Goal: Task Accomplishment & Management: Use online tool/utility

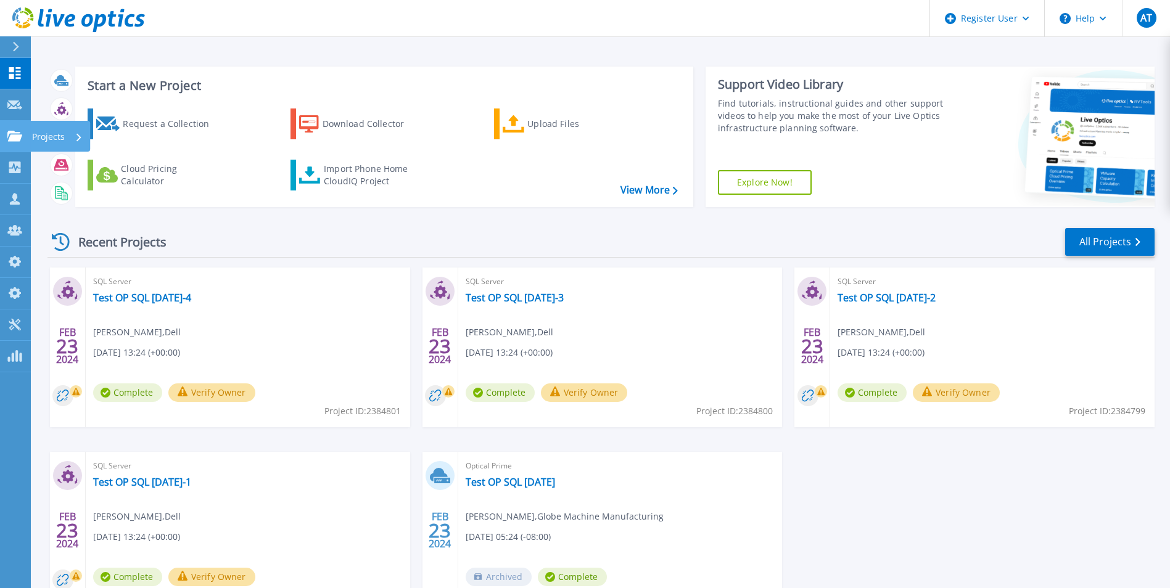
click at [22, 141] on div "Projects" at bounding box center [35, 136] width 57 height 11
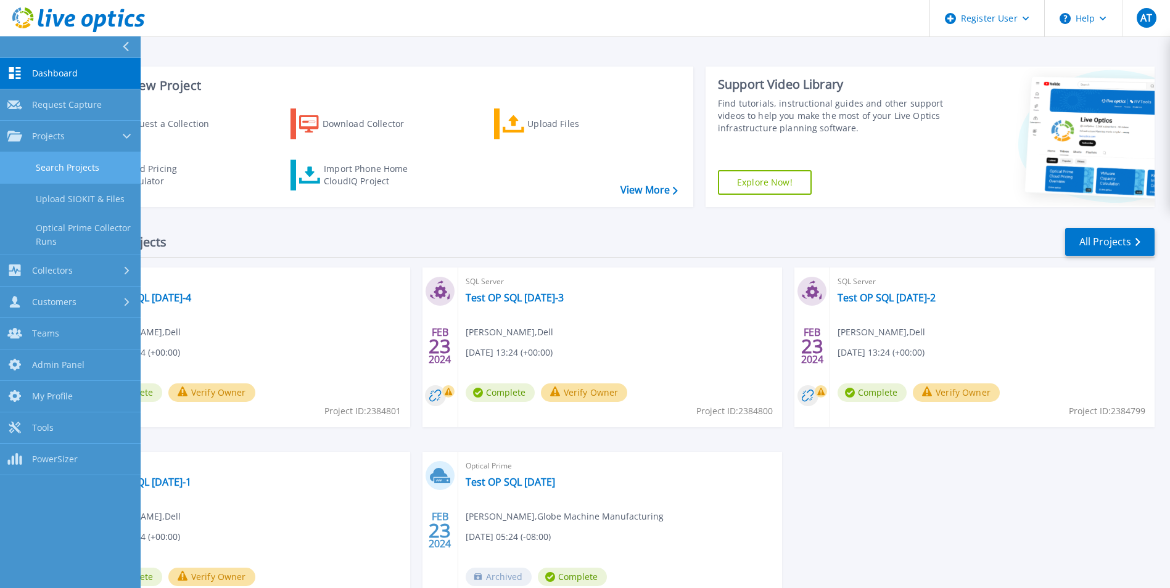
click at [39, 163] on link "Search Projects" at bounding box center [70, 167] width 141 height 31
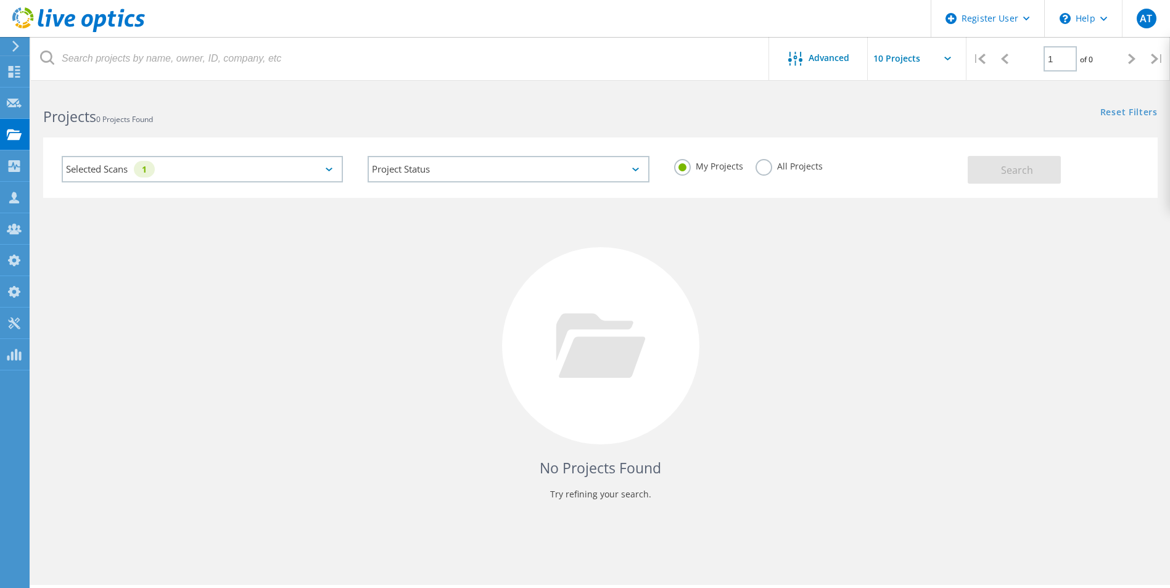
click at [764, 165] on label "All Projects" at bounding box center [789, 165] width 67 height 12
click at [0, 0] on input "All Projects" at bounding box center [0, 0] width 0 height 0
click at [999, 169] on button "Search" at bounding box center [1014, 170] width 93 height 28
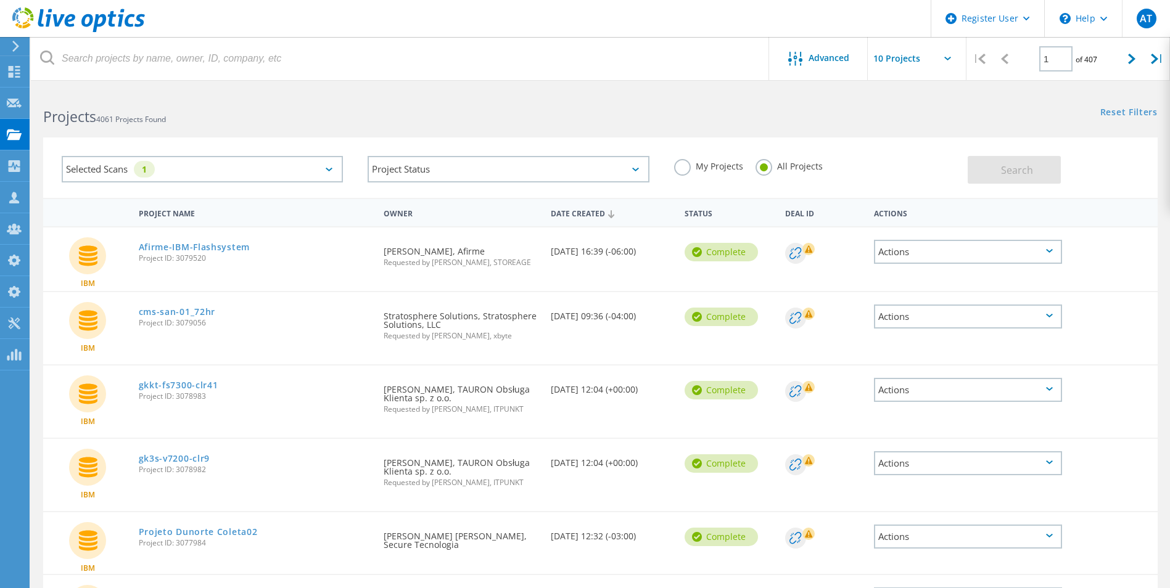
click at [328, 165] on div "Selected Scans 1" at bounding box center [202, 169] width 281 height 27
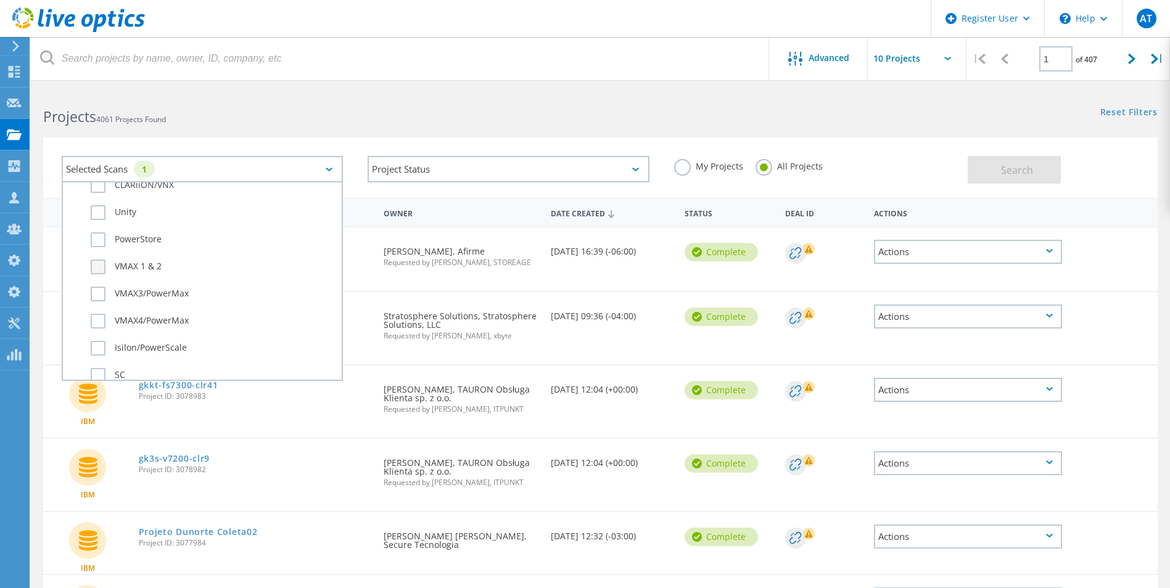
scroll to position [617, 0]
click at [99, 228] on label "IBM" at bounding box center [213, 230] width 245 height 15
click at [0, 0] on input "IBM" at bounding box center [0, 0] width 0 height 0
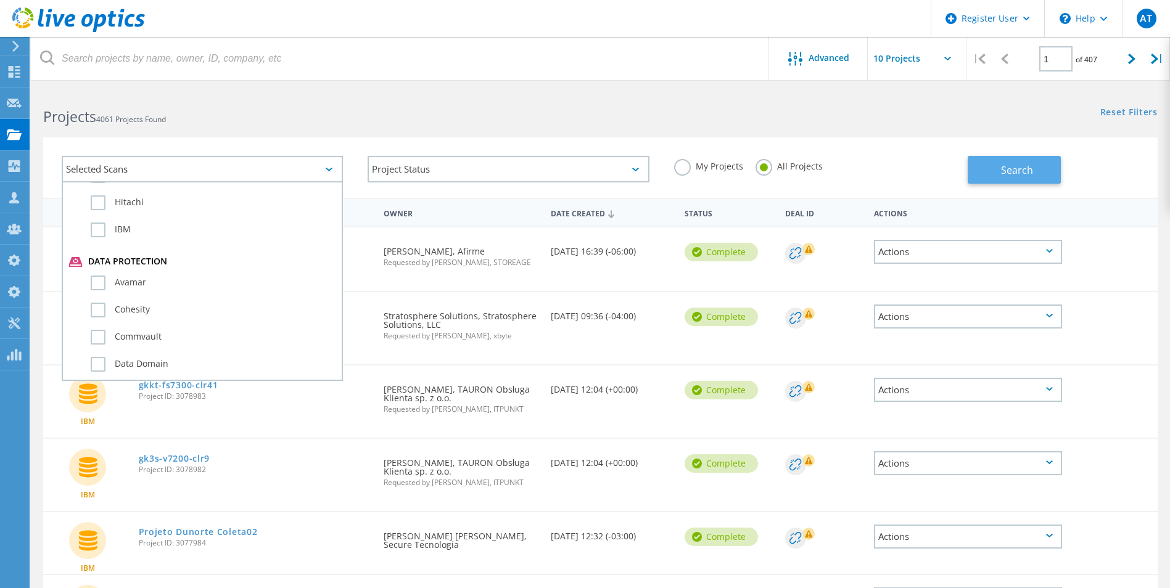
click at [1017, 171] on span "Search" at bounding box center [1017, 170] width 32 height 14
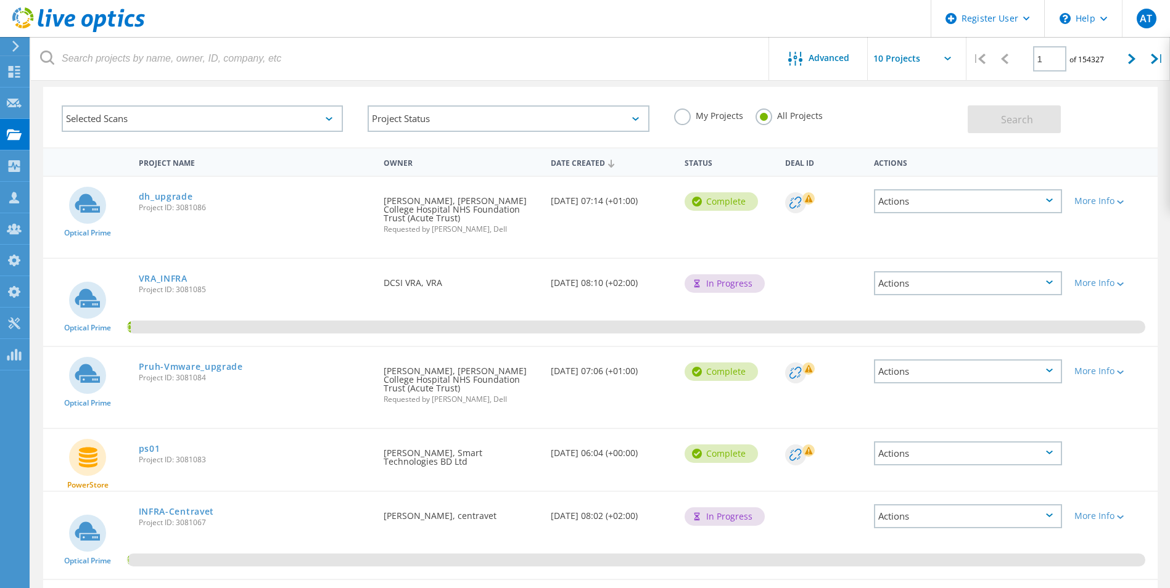
scroll to position [0, 0]
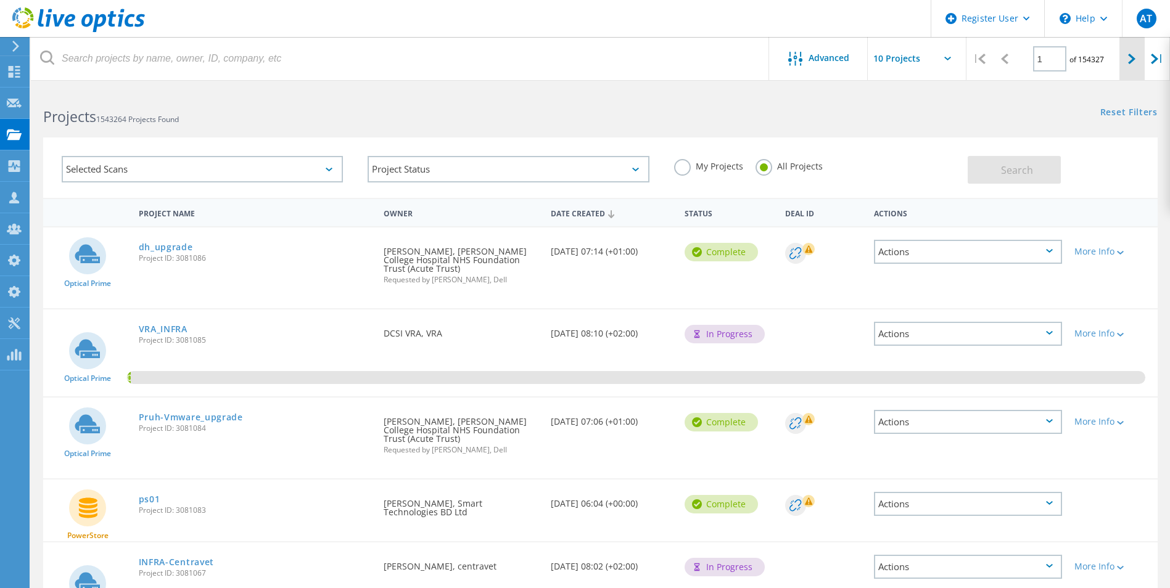
click at [1123, 60] on div at bounding box center [1132, 59] width 25 height 44
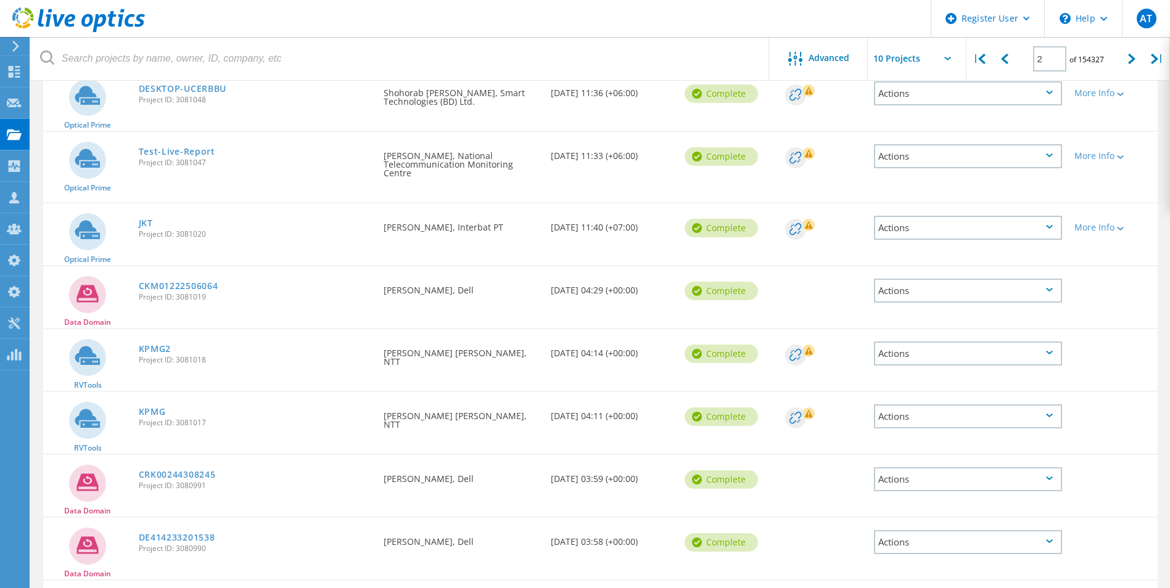
scroll to position [361, 0]
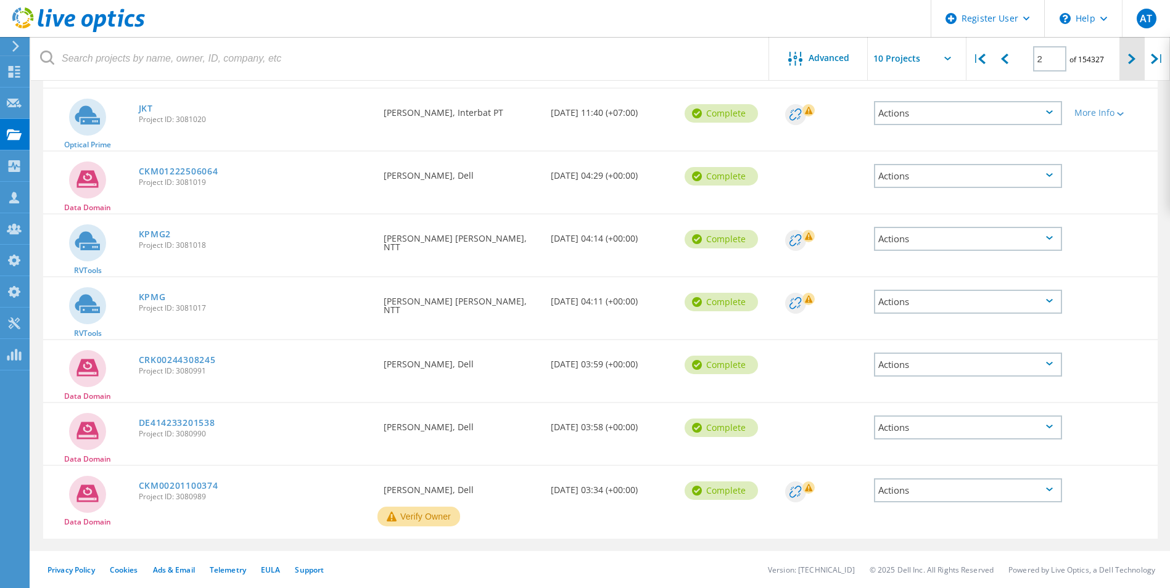
click at [1125, 65] on div at bounding box center [1132, 59] width 25 height 44
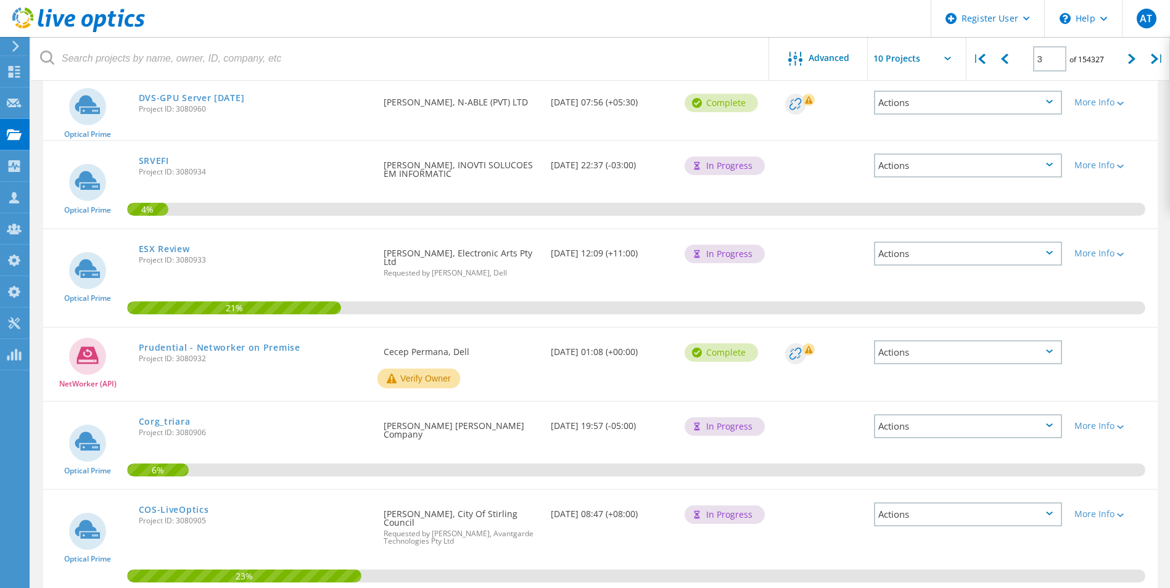
scroll to position [442, 0]
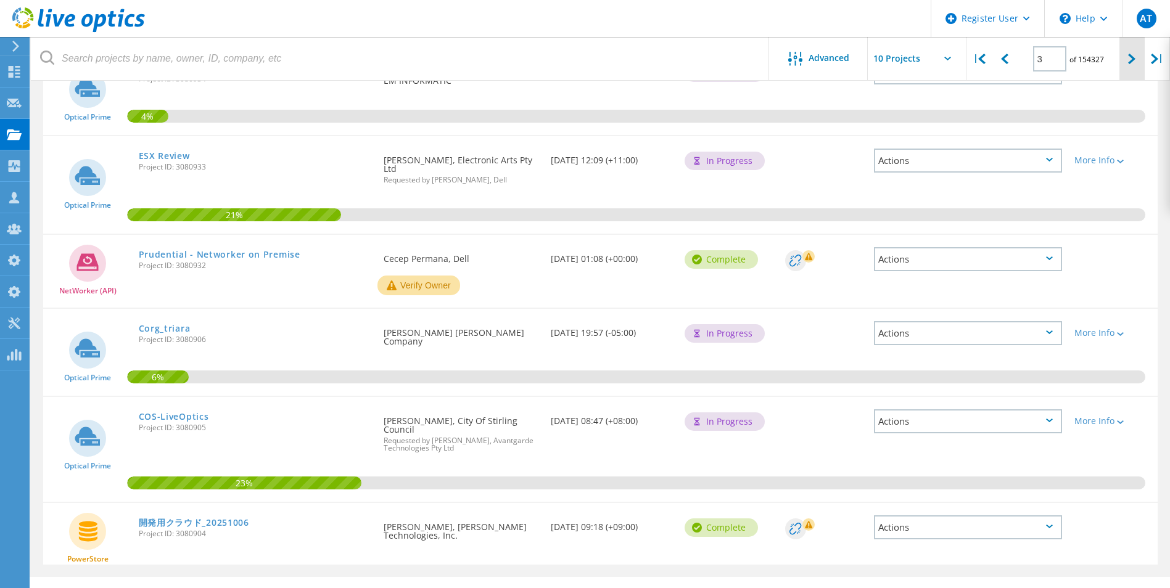
click at [1120, 61] on div at bounding box center [1132, 59] width 25 height 44
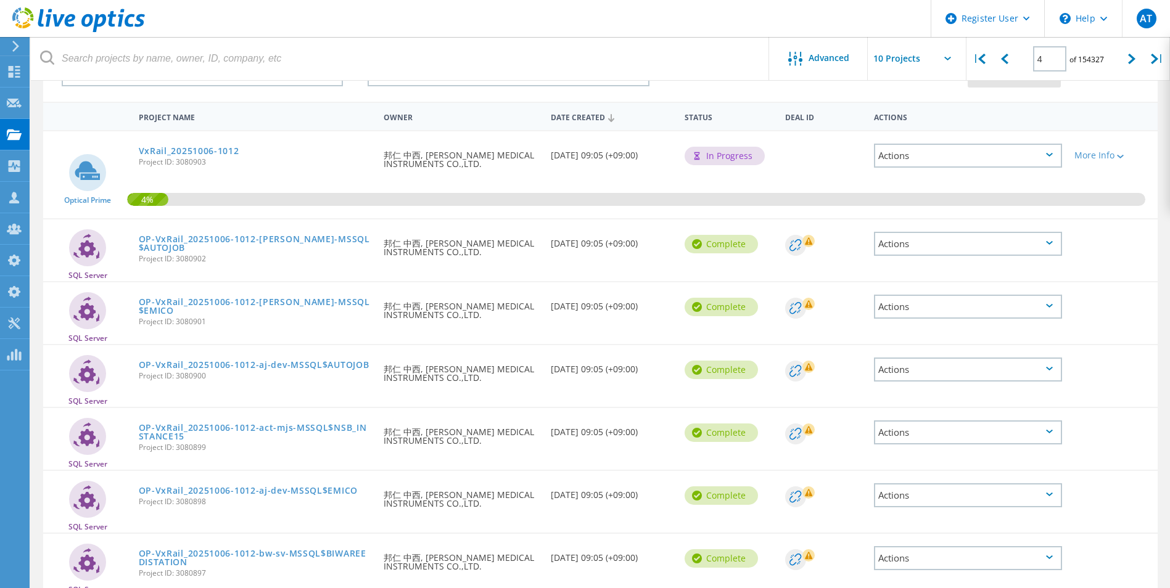
scroll to position [405, 0]
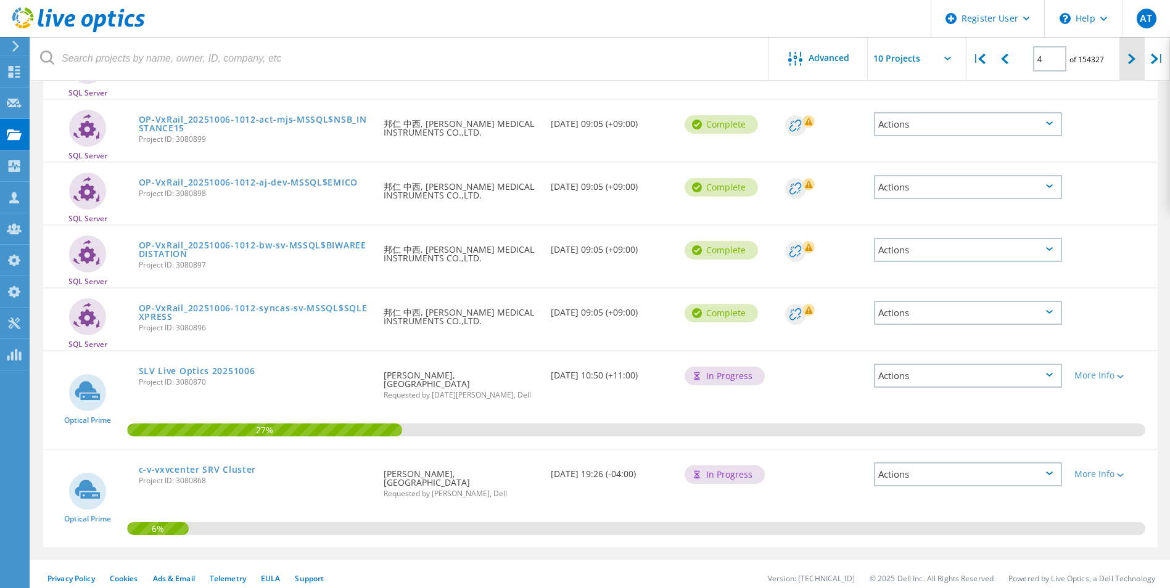
click at [1129, 57] on icon at bounding box center [1131, 59] width 7 height 10
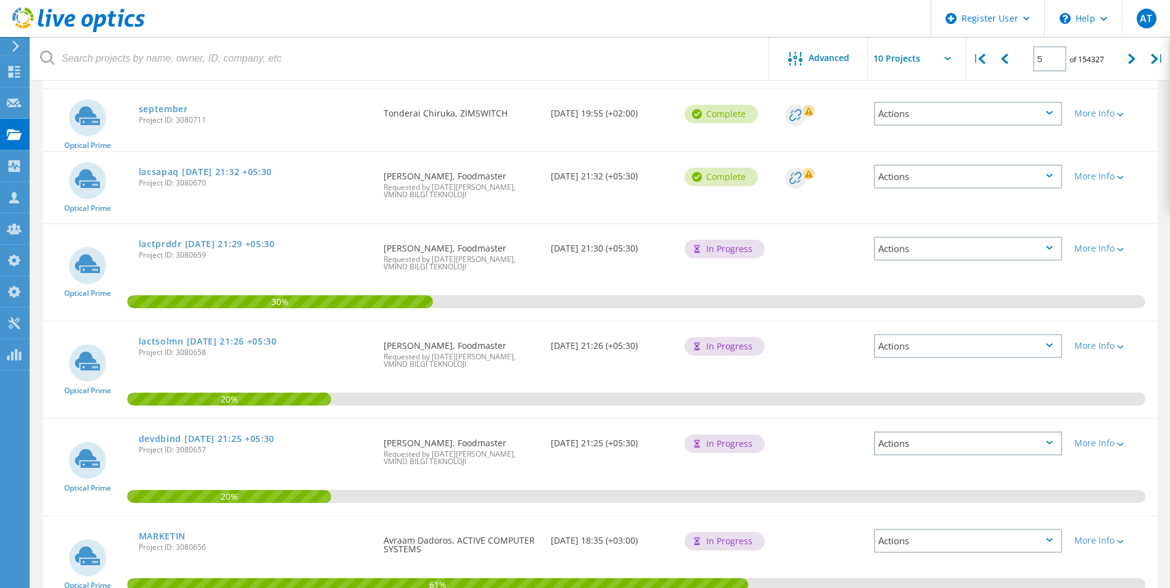
scroll to position [558, 0]
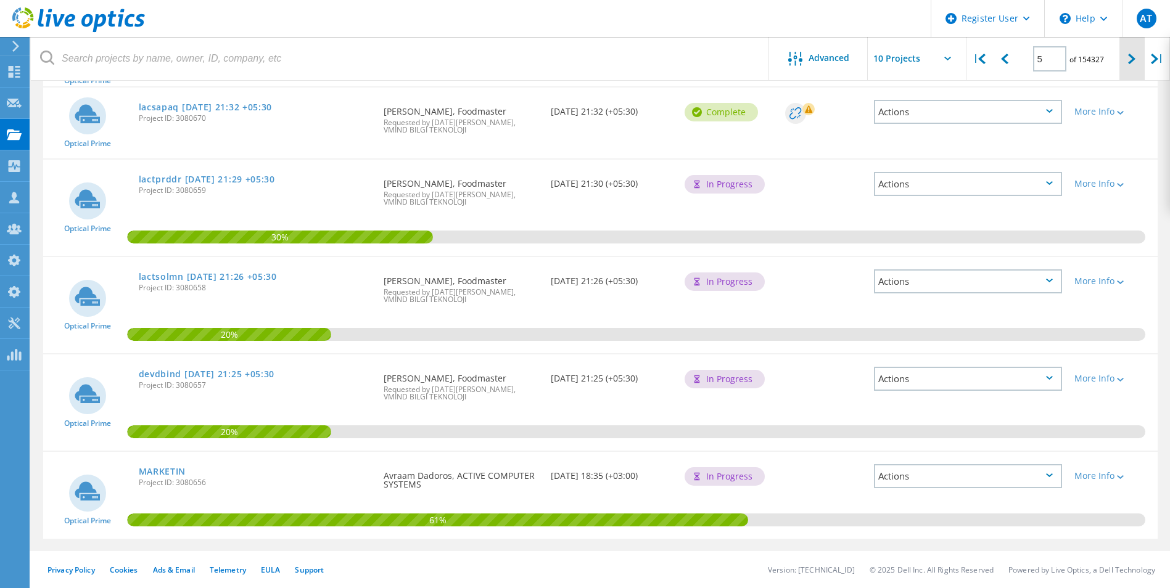
click at [1126, 65] on div at bounding box center [1132, 59] width 25 height 44
type input "6"
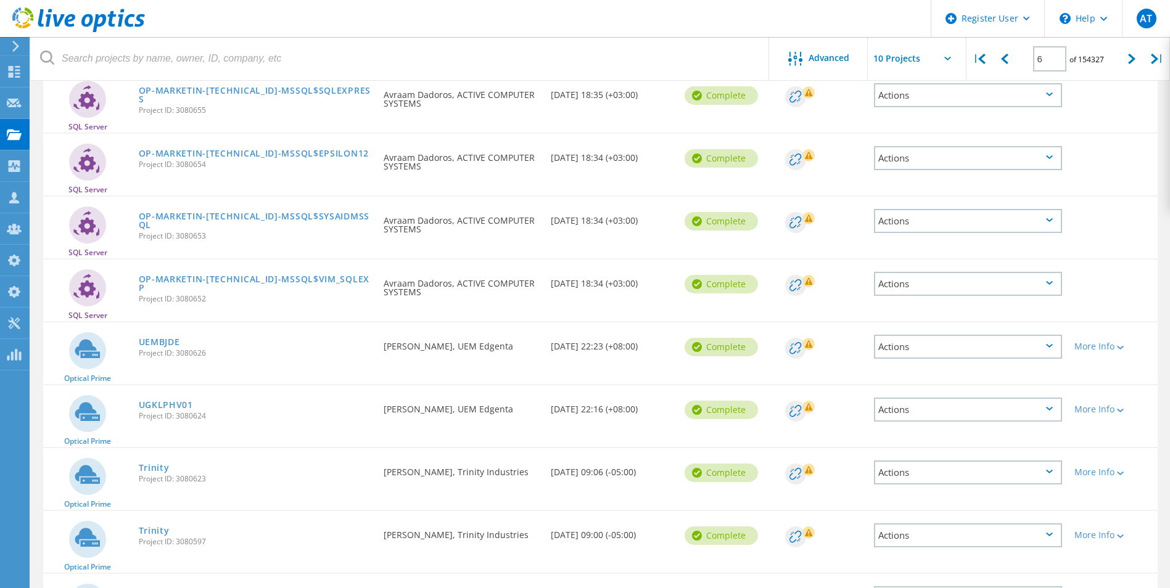
scroll to position [0, 0]
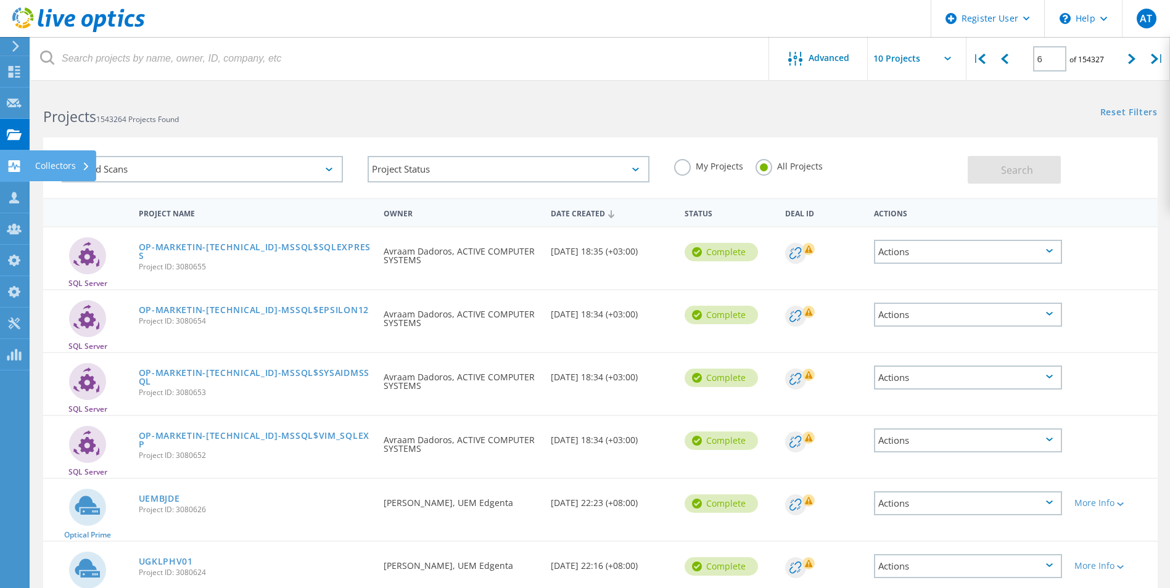
click at [13, 168] on use at bounding box center [15, 166] width 12 height 12
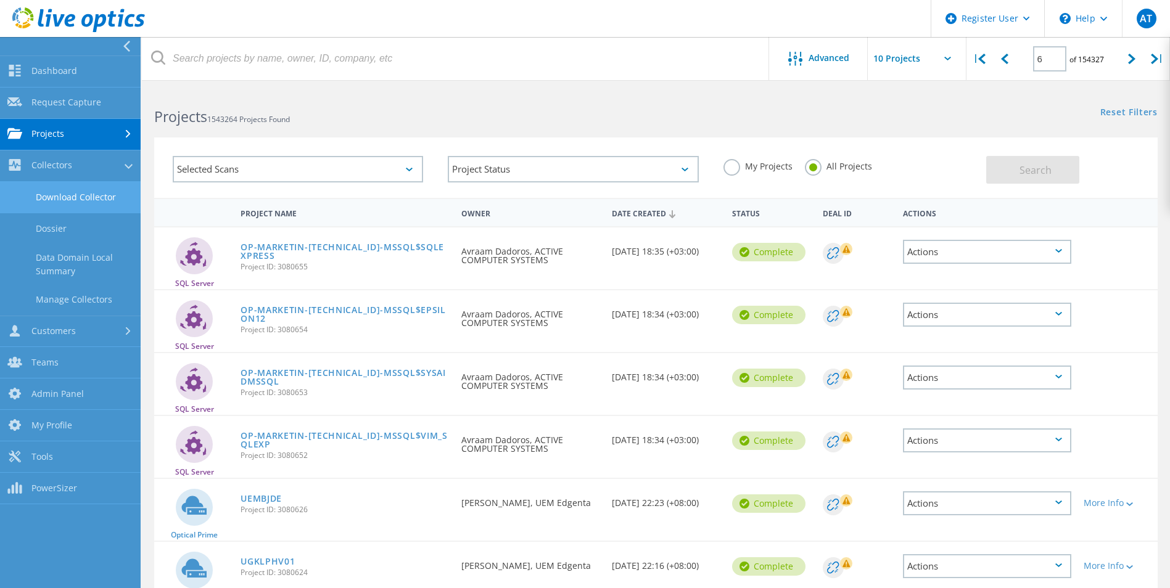
click at [51, 195] on link "Download Collector" at bounding box center [70, 197] width 141 height 31
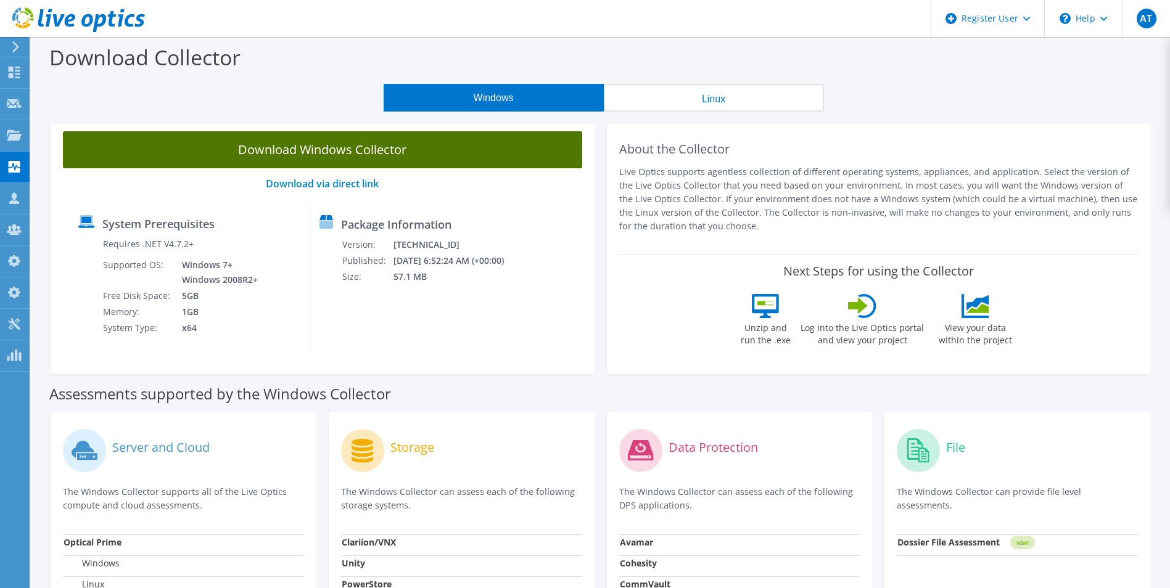
click at [349, 151] on link "Download Windows Collector" at bounding box center [322, 149] width 519 height 37
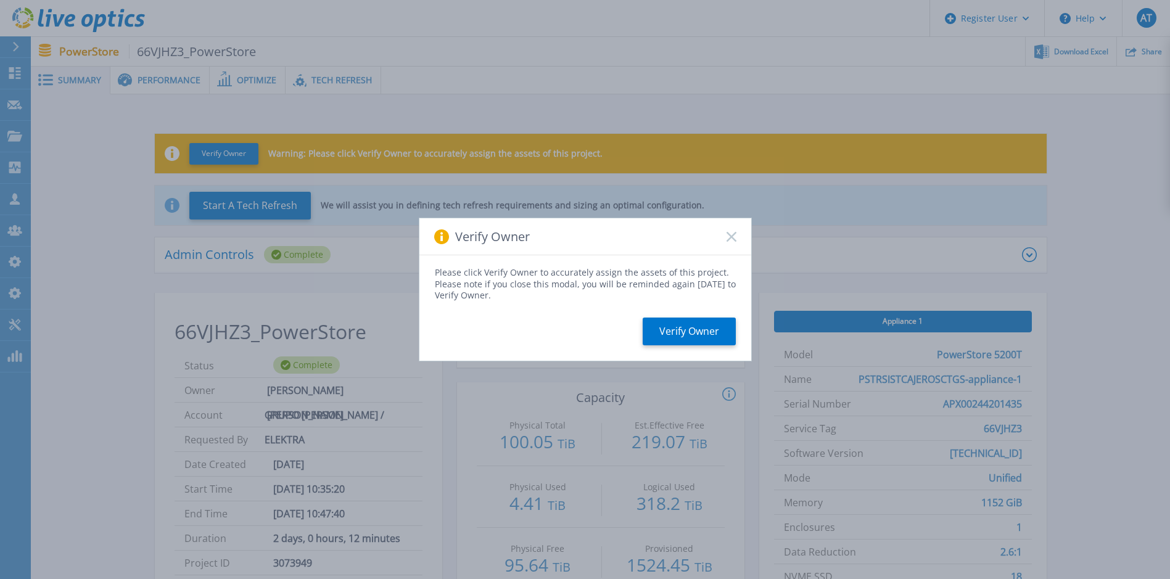
click at [732, 239] on icon at bounding box center [732, 237] width 10 height 10
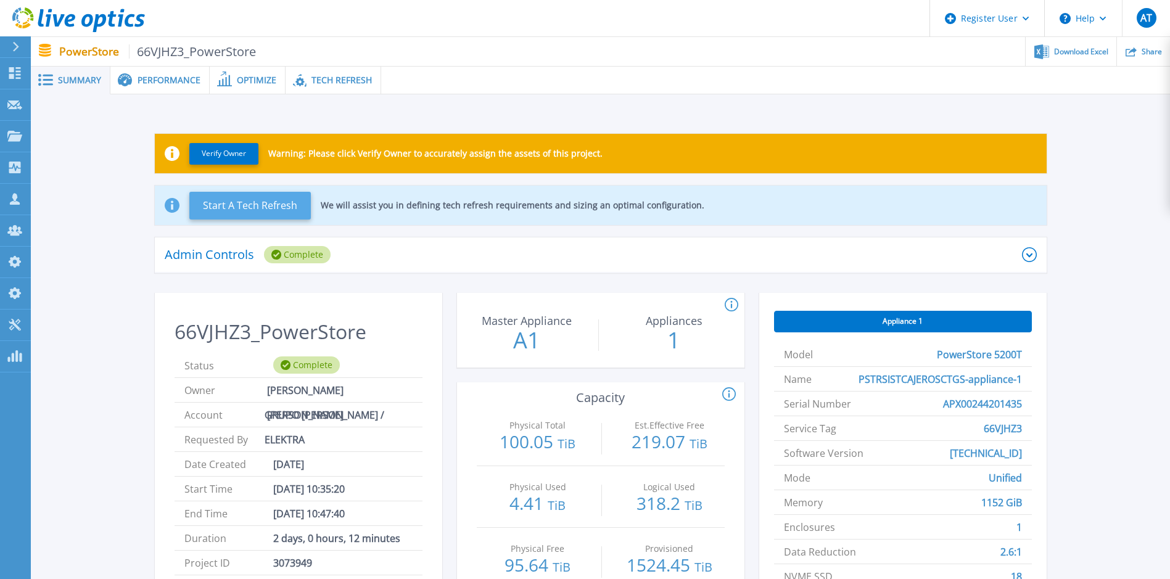
click at [242, 207] on button "Start A Tech Refresh" at bounding box center [250, 206] width 122 height 28
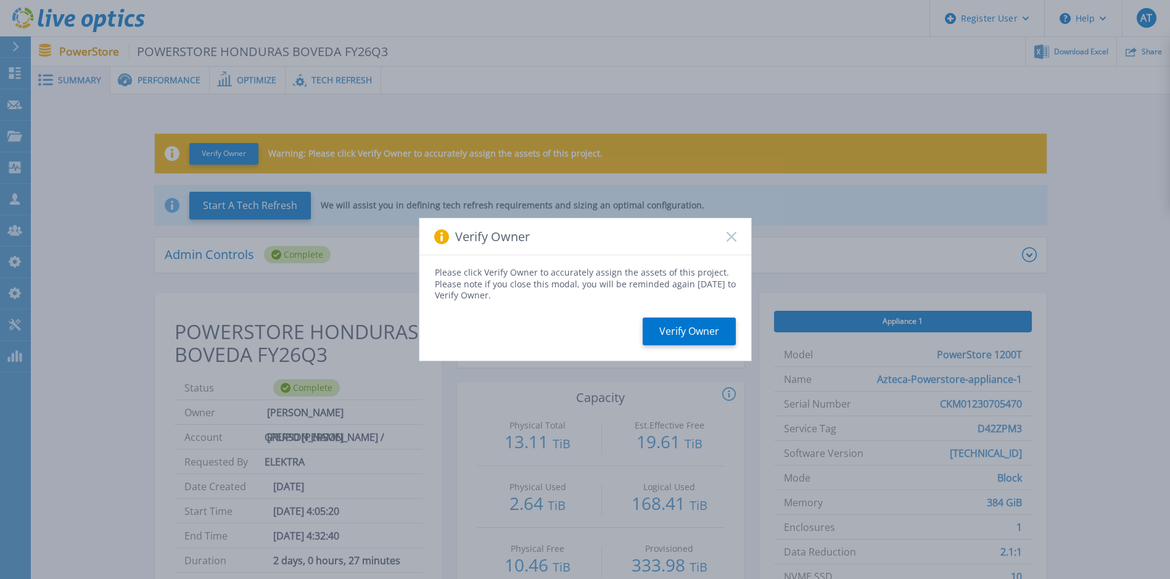
click at [730, 241] on icon at bounding box center [732, 237] width 10 height 10
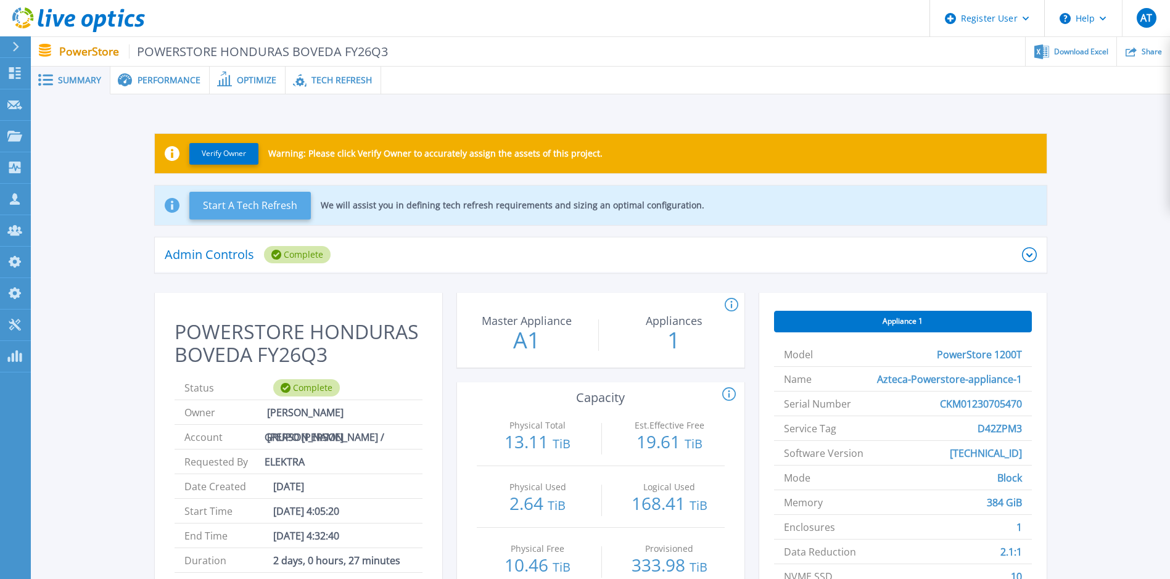
click at [260, 206] on button "Start A Tech Refresh" at bounding box center [250, 206] width 122 height 28
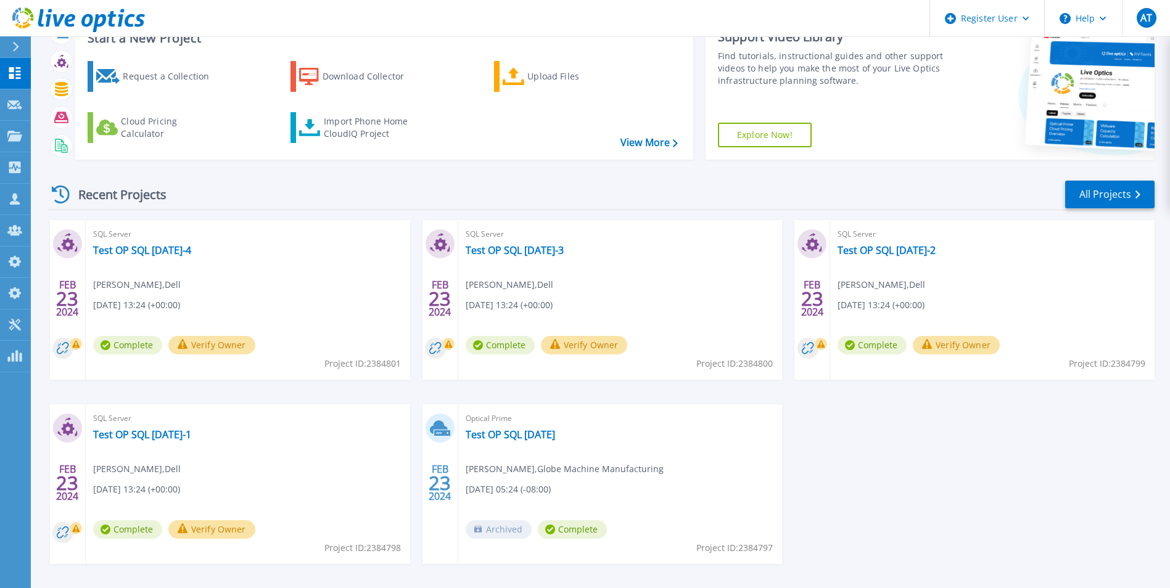
scroll to position [95, 0]
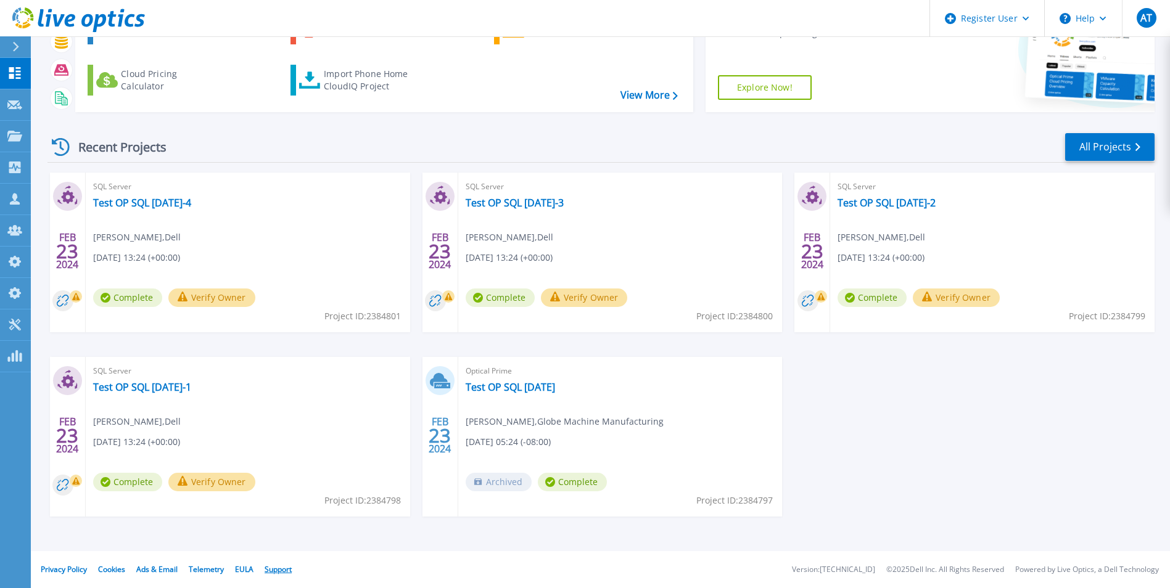
click at [281, 567] on link "Support" at bounding box center [278, 569] width 27 height 10
click at [212, 570] on link "Telemetry" at bounding box center [206, 569] width 35 height 10
click at [19, 144] on link "Projects Projects" at bounding box center [15, 136] width 31 height 31
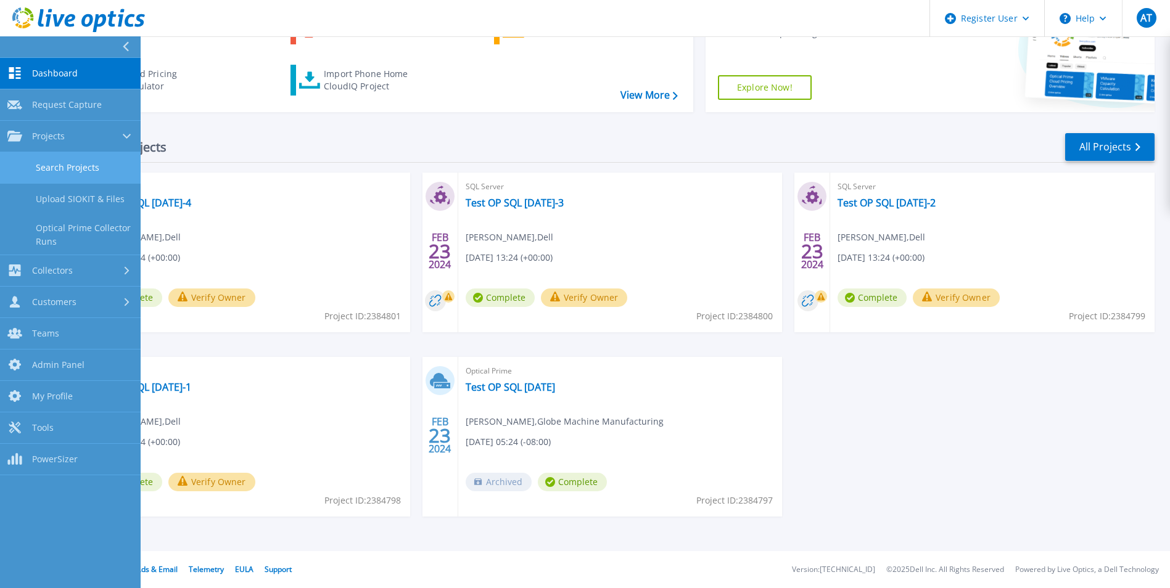
click at [44, 164] on link "Search Projects" at bounding box center [70, 167] width 141 height 31
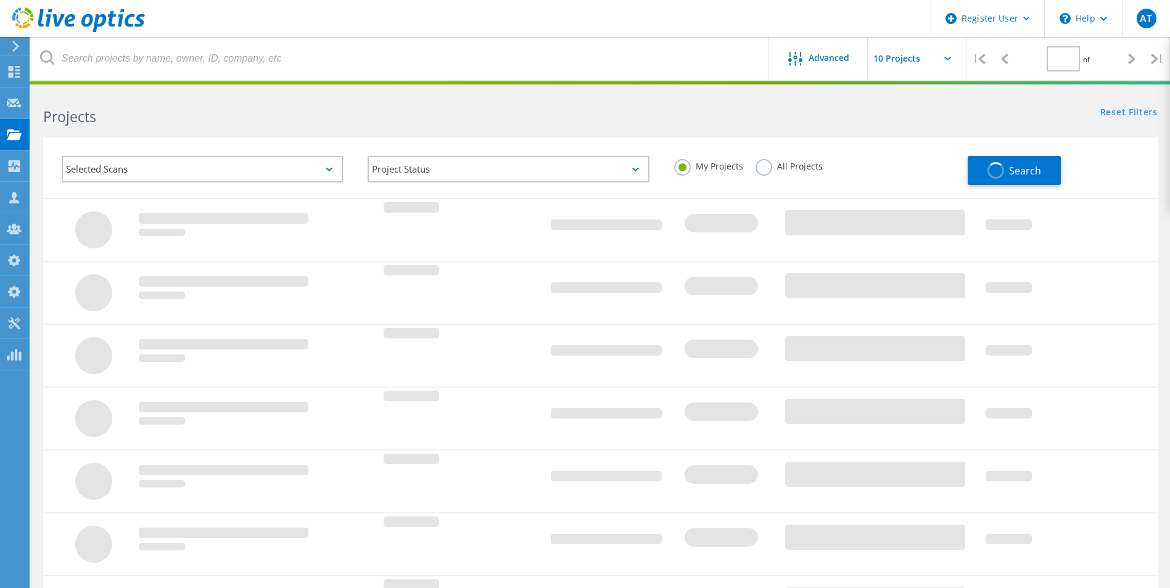
type input "1"
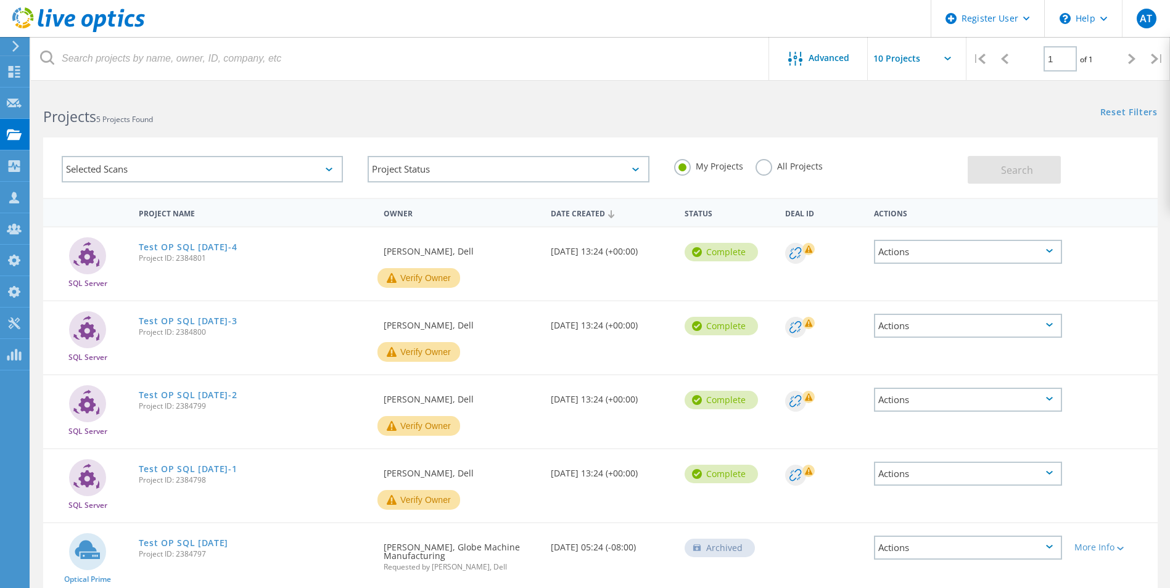
click at [761, 168] on label "All Projects" at bounding box center [789, 165] width 67 height 12
click at [0, 0] on input "All Projects" at bounding box center [0, 0] width 0 height 0
click at [1005, 168] on span "Search" at bounding box center [1017, 170] width 32 height 14
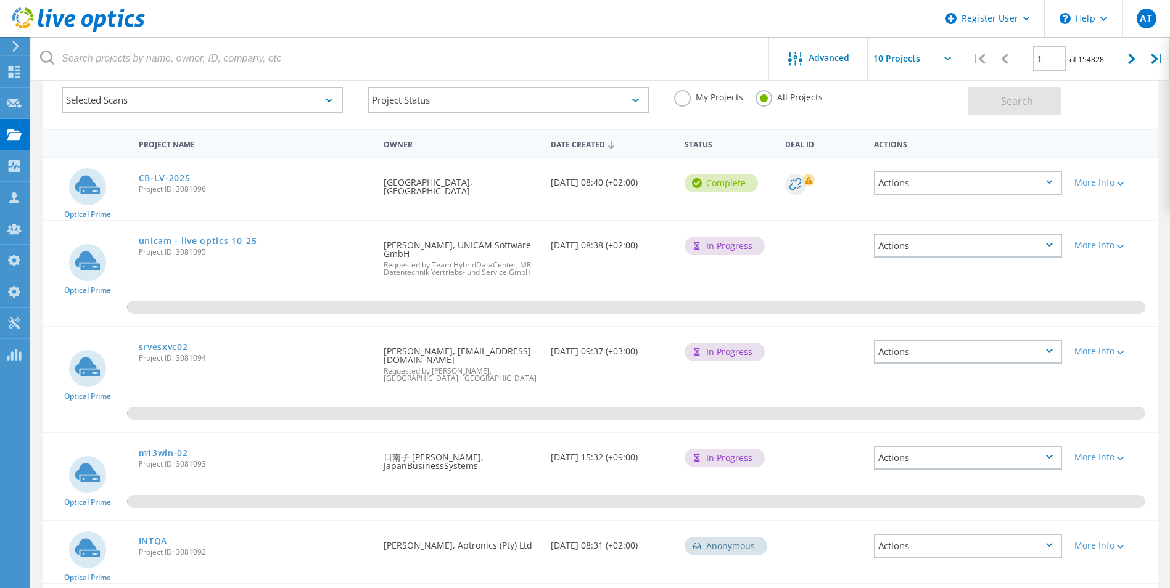
scroll to position [138, 0]
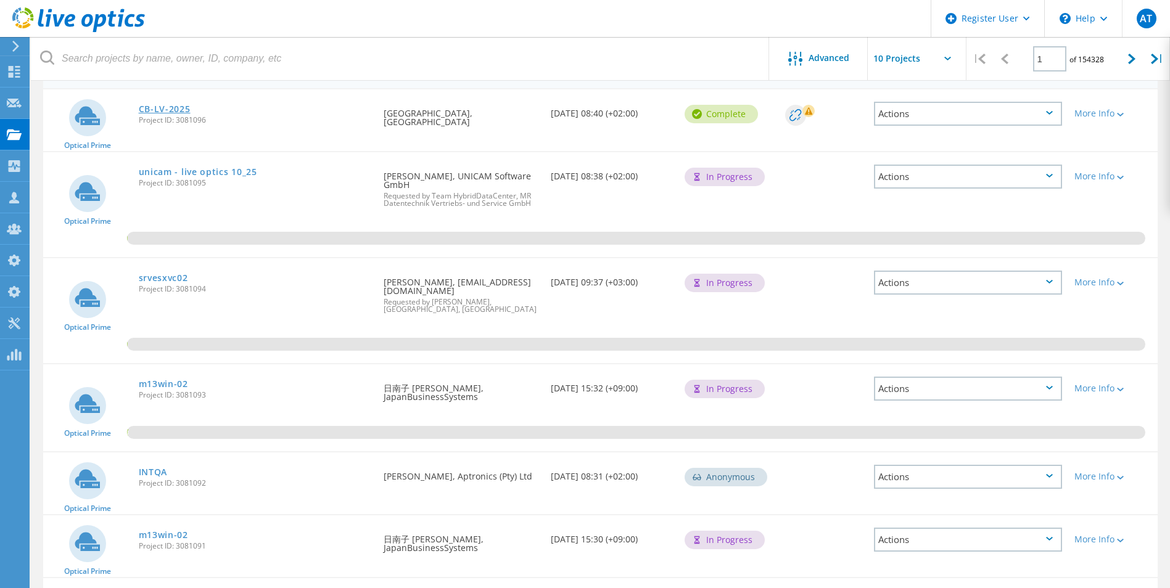
click at [182, 108] on link "CB-LV-2025" at bounding box center [165, 109] width 52 height 9
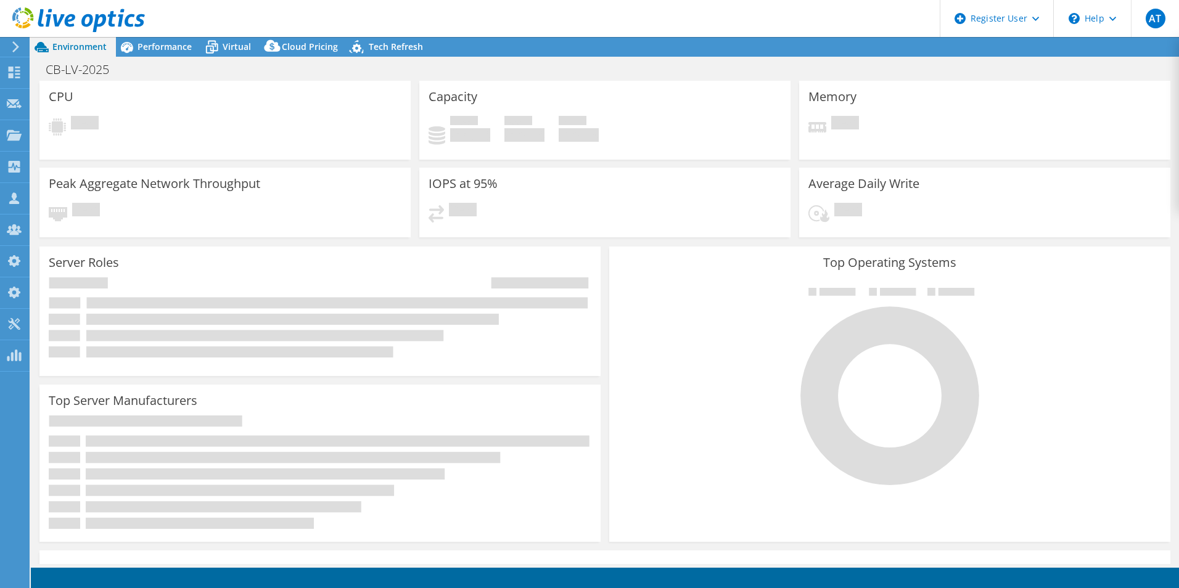
select select "USD"
